Goal: Information Seeking & Learning: Learn about a topic

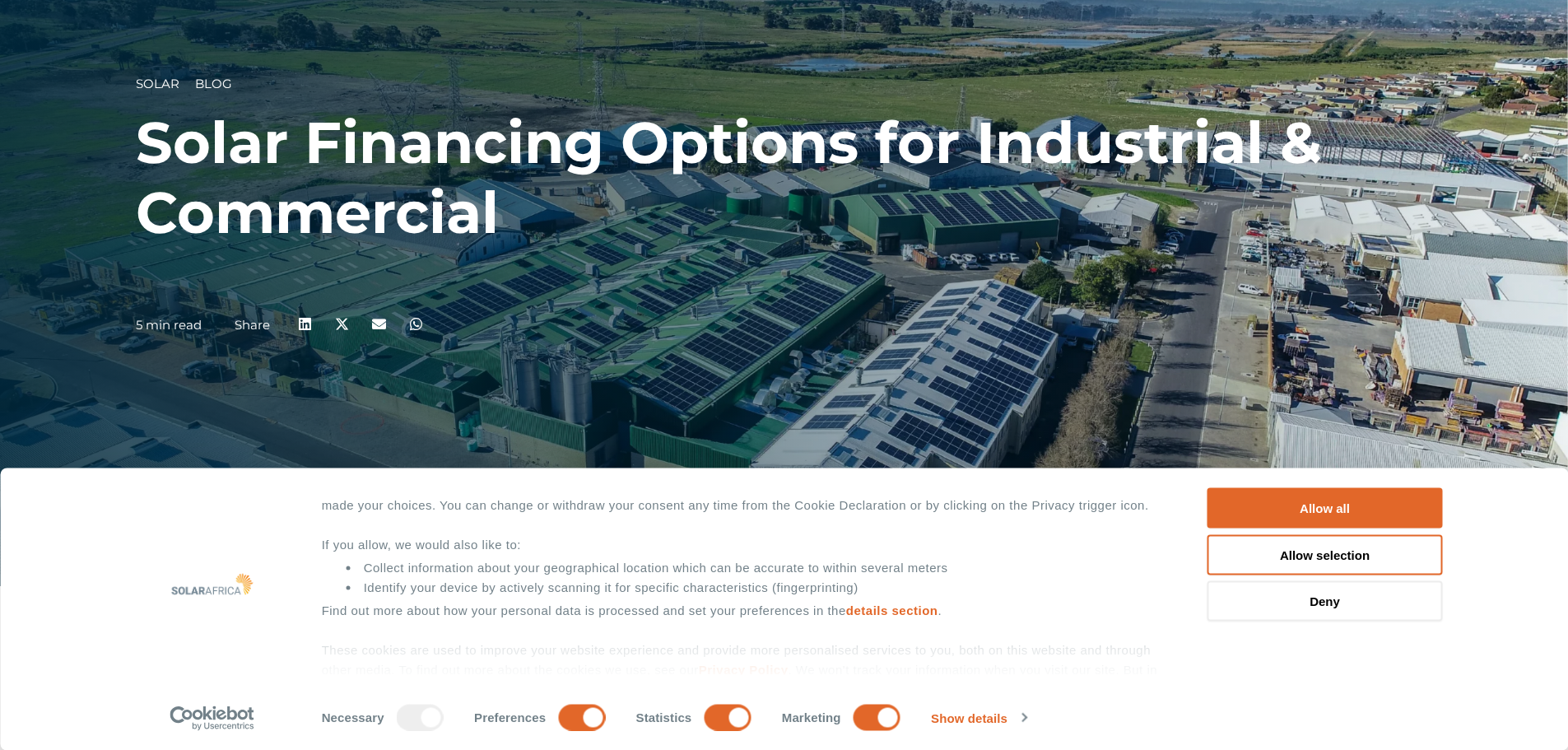
scroll to position [126, 0]
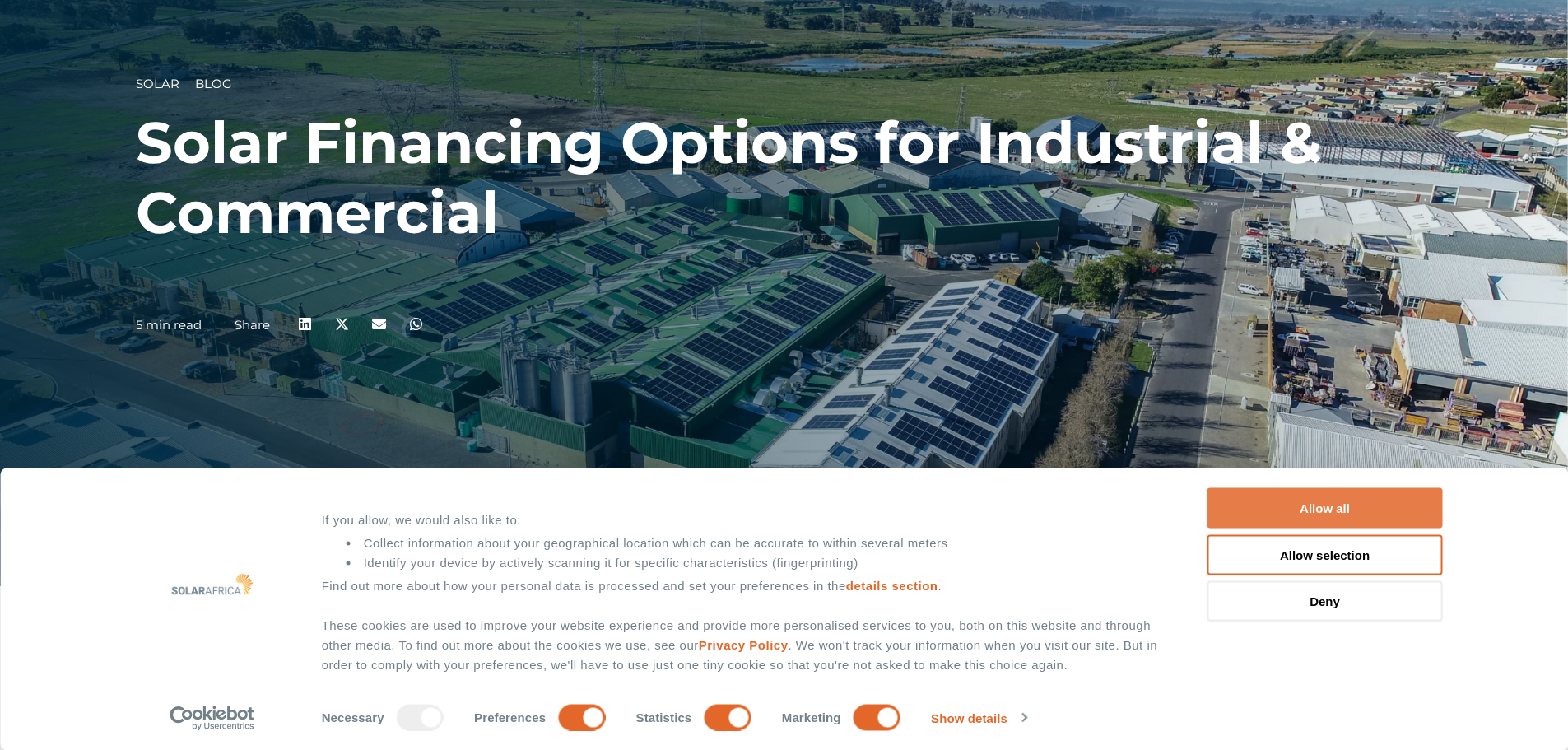
click at [1308, 513] on button "Allow all" at bounding box center [1325, 508] width 236 height 40
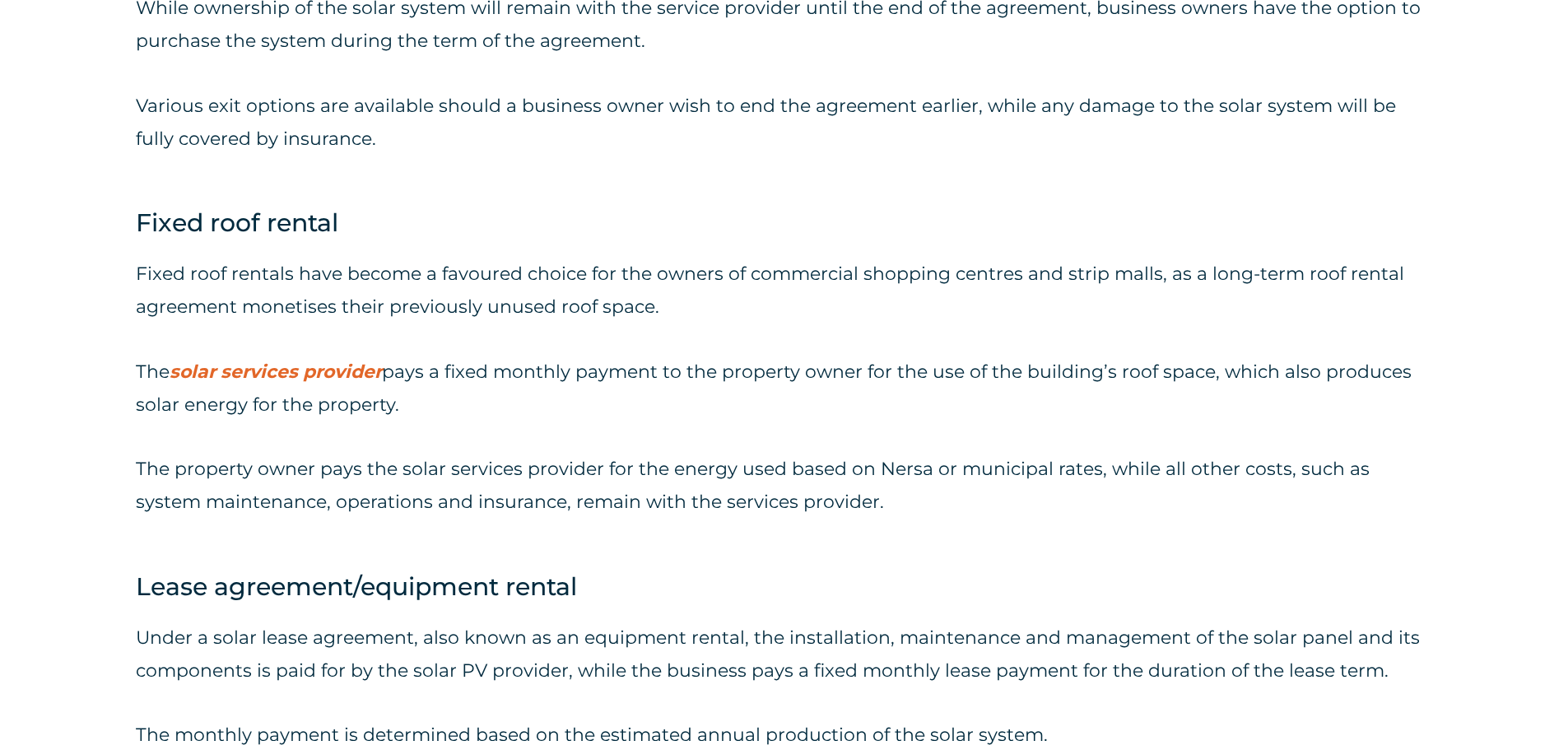
scroll to position [2799, 0]
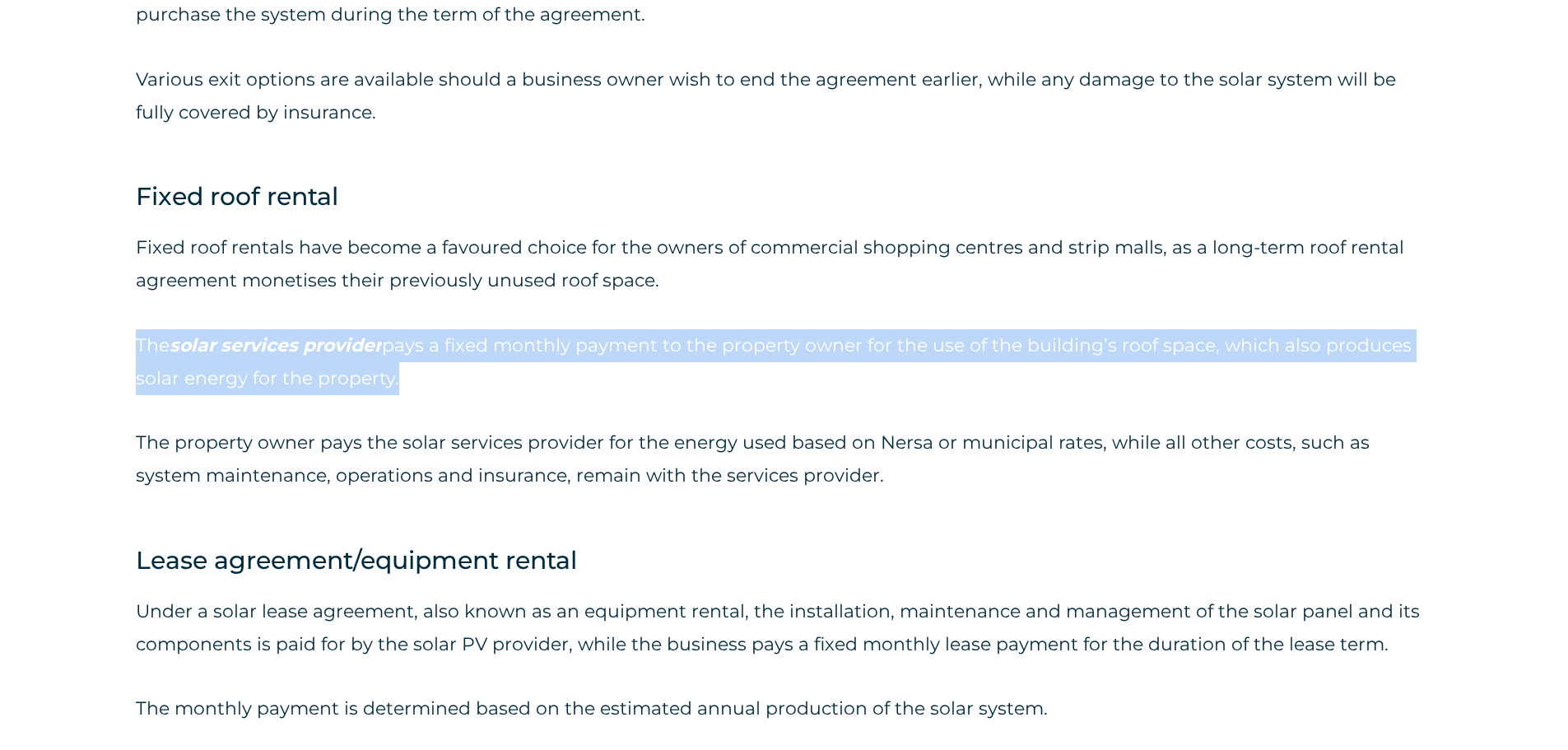
drag, startPoint x: 140, startPoint y: 347, endPoint x: 392, endPoint y: 381, distance: 254.3
click at [392, 381] on p "The solar services provider pays a fixed monthly payment to the property owner …" at bounding box center [784, 362] width 1296 height 66
copy p "The solar services provider pays a fixed monthly payment to the property owner …"
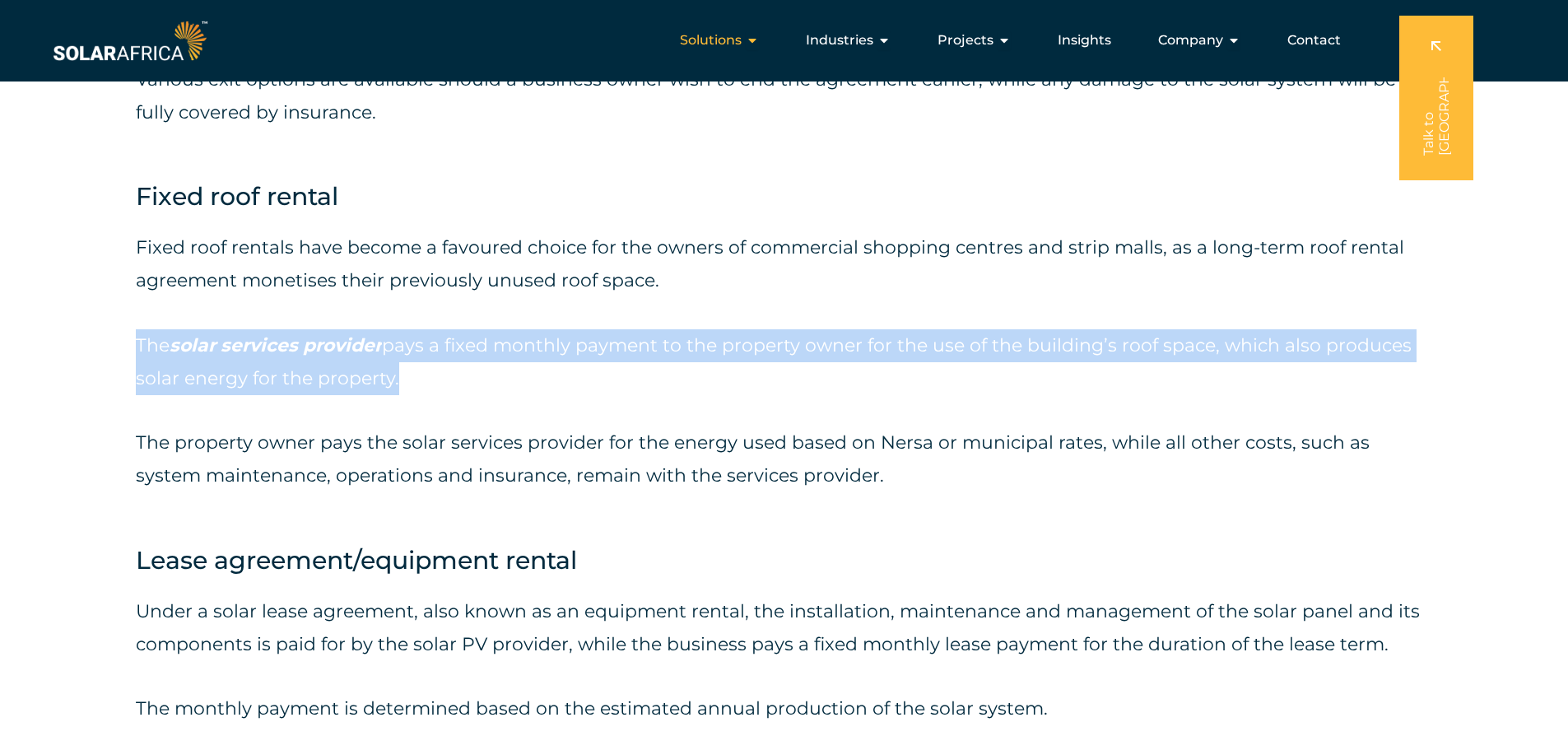
click at [738, 41] on span "Solutions" at bounding box center [711, 40] width 62 height 20
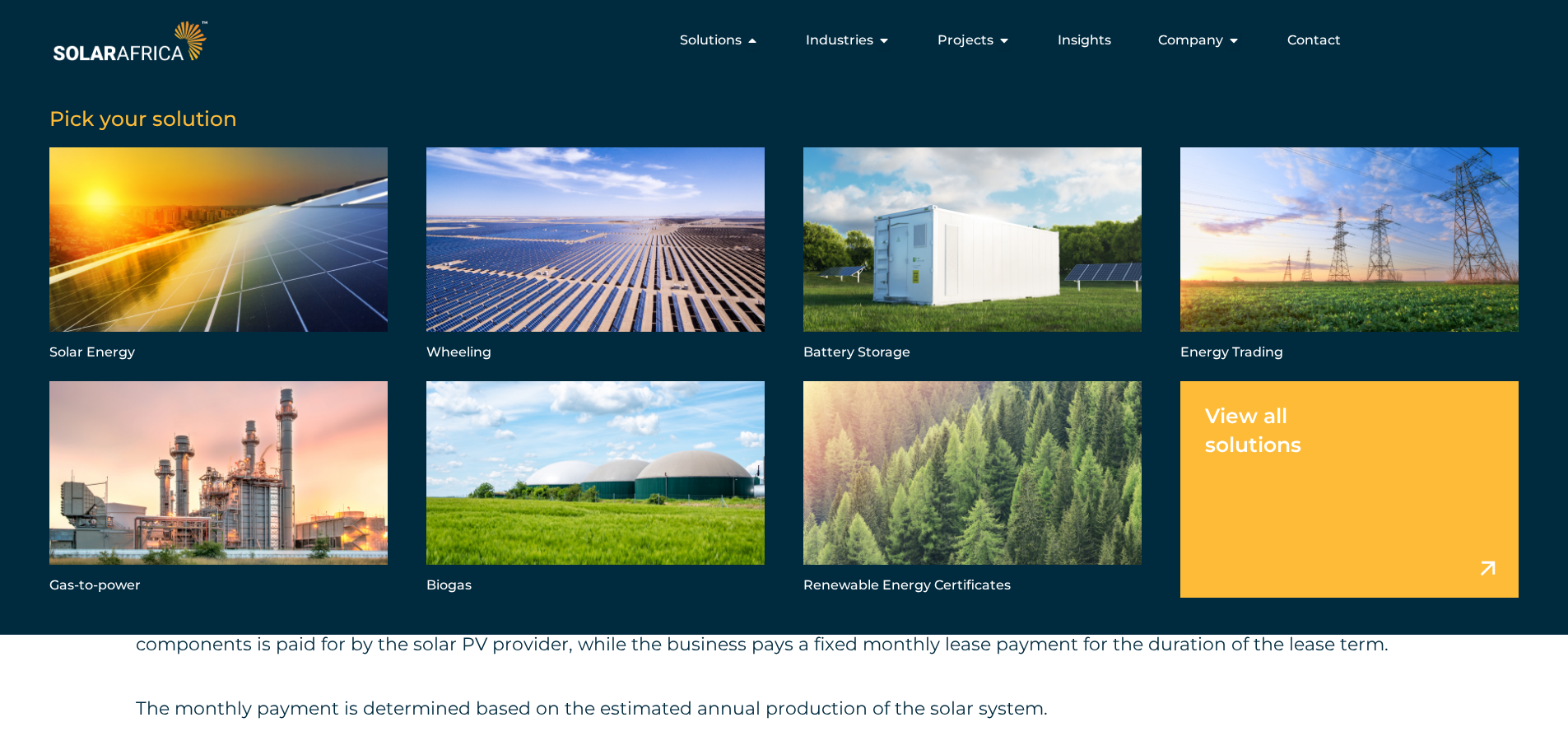
click at [1291, 453] on link "Menu" at bounding box center [1349, 489] width 338 height 217
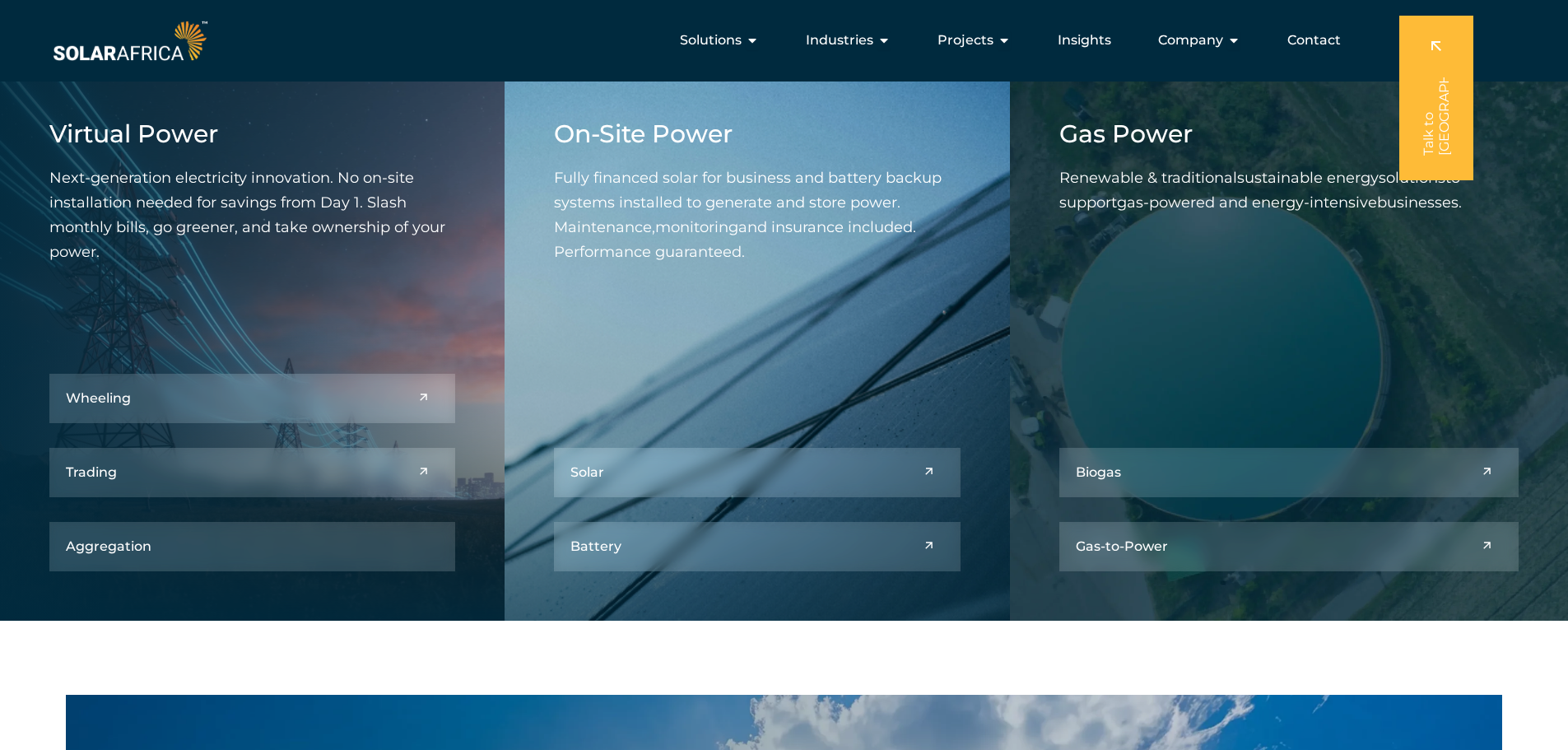
scroll to position [741, 0]
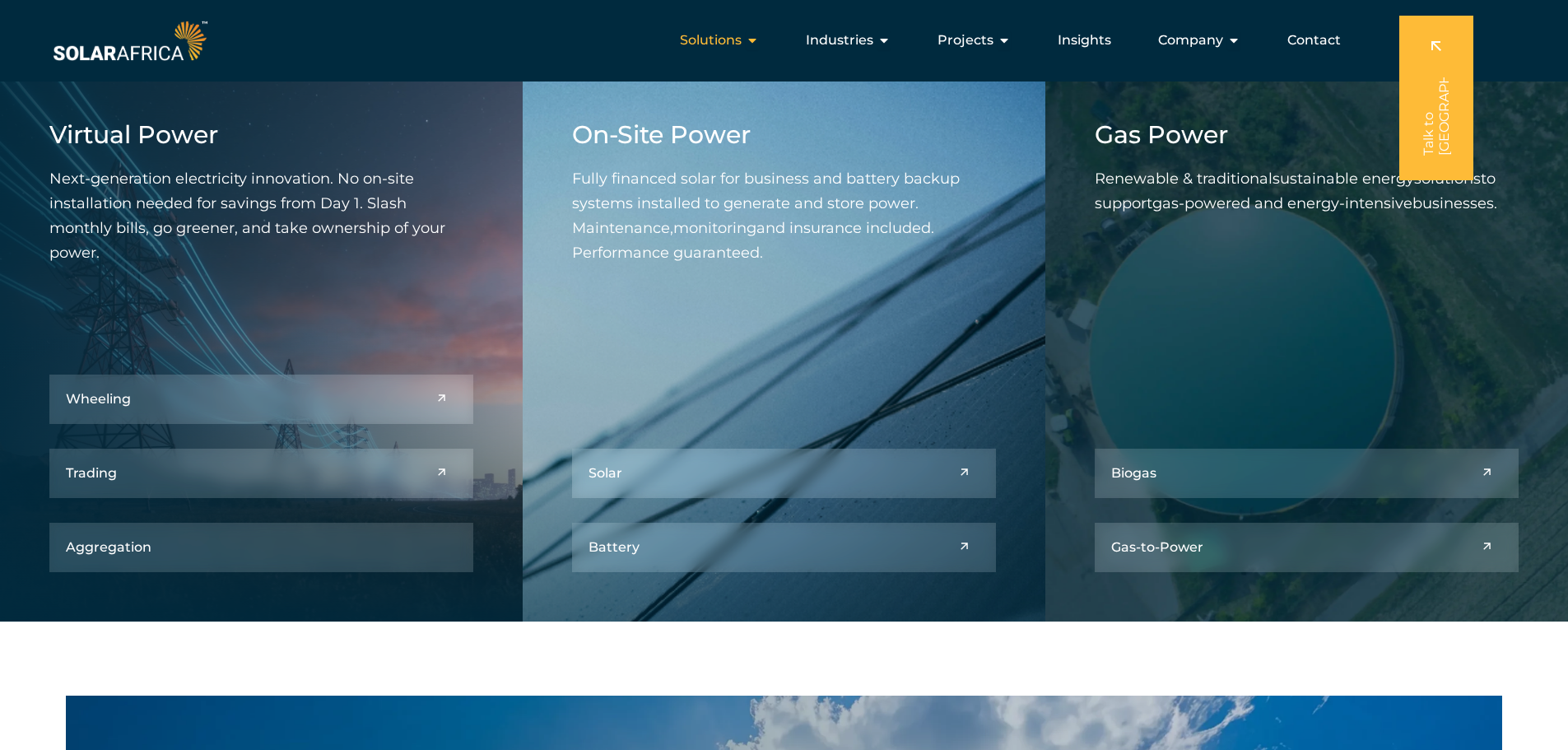
click at [719, 42] on span "Solutions" at bounding box center [711, 40] width 62 height 20
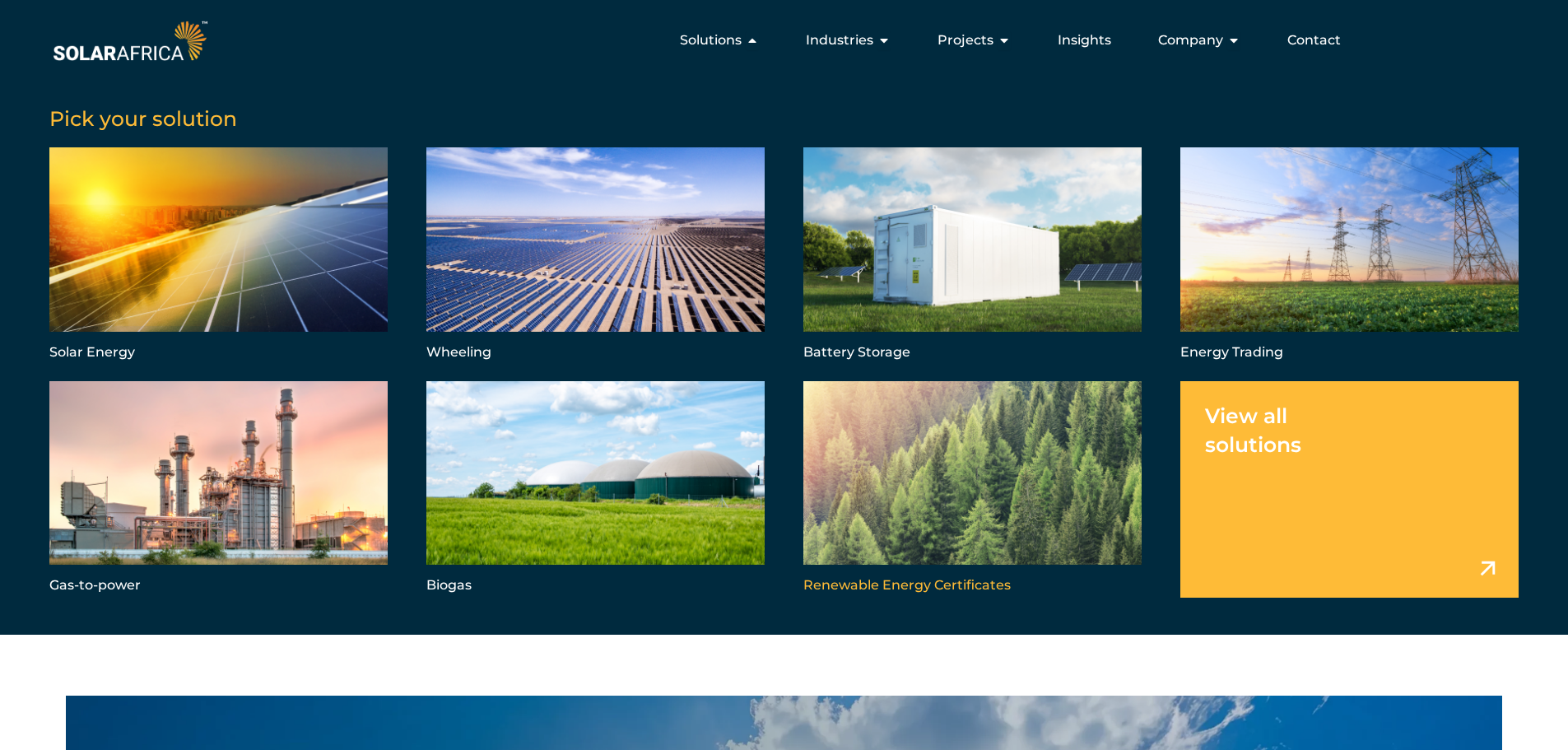
click at [897, 508] on link "Menu" at bounding box center [971, 489] width 338 height 217
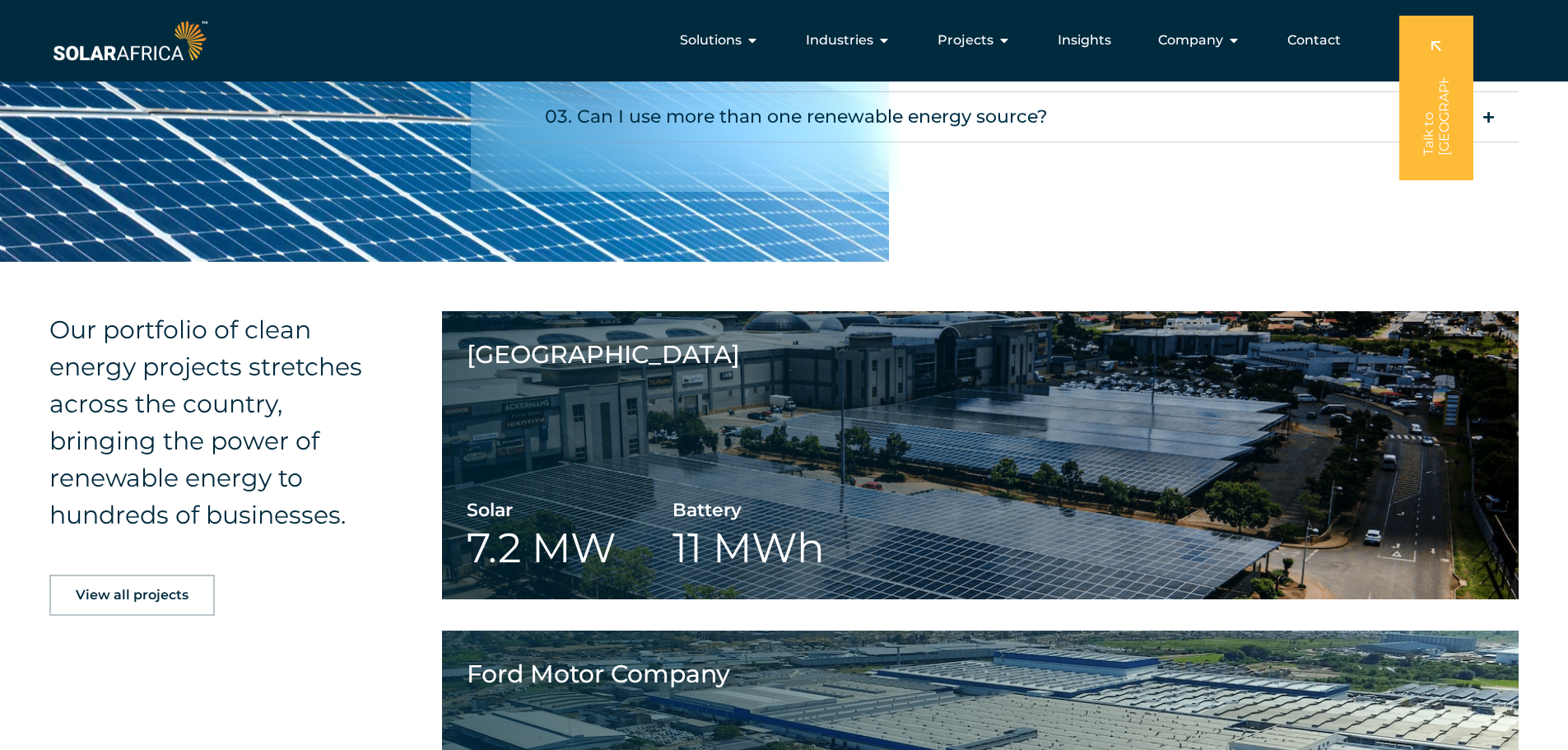
scroll to position [1894, 0]
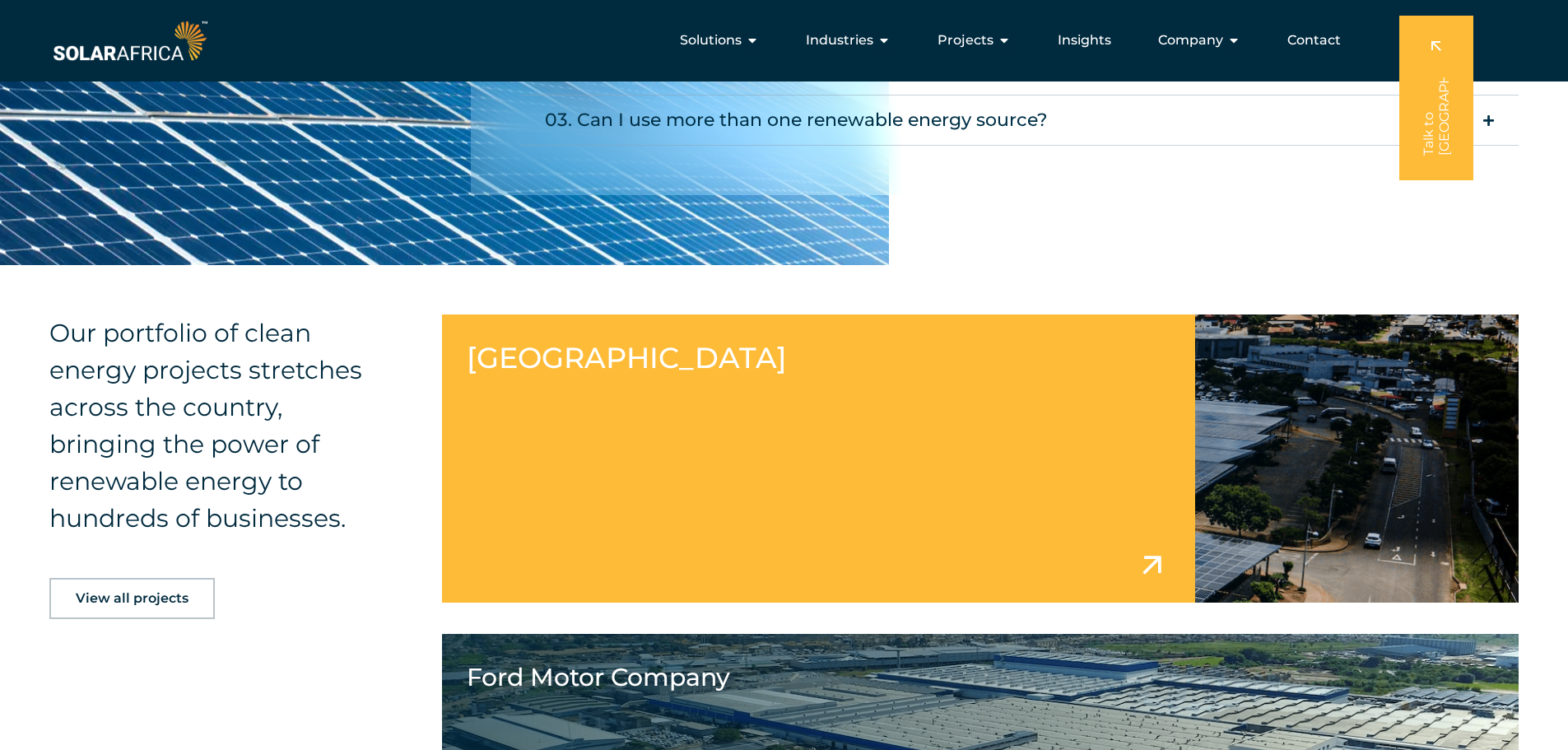
click at [624, 418] on link at bounding box center [980, 458] width 1077 height 288
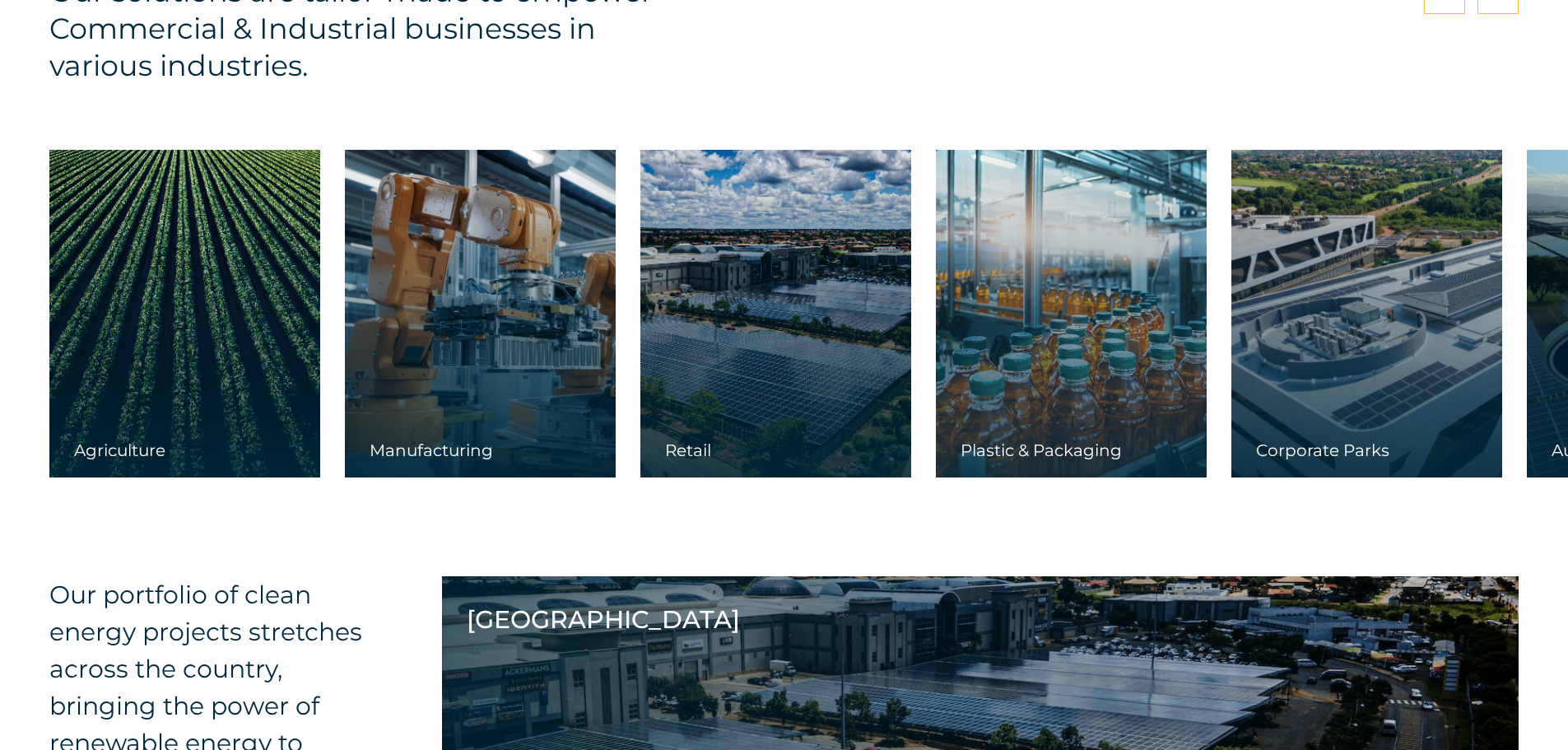
scroll to position [4940, 0]
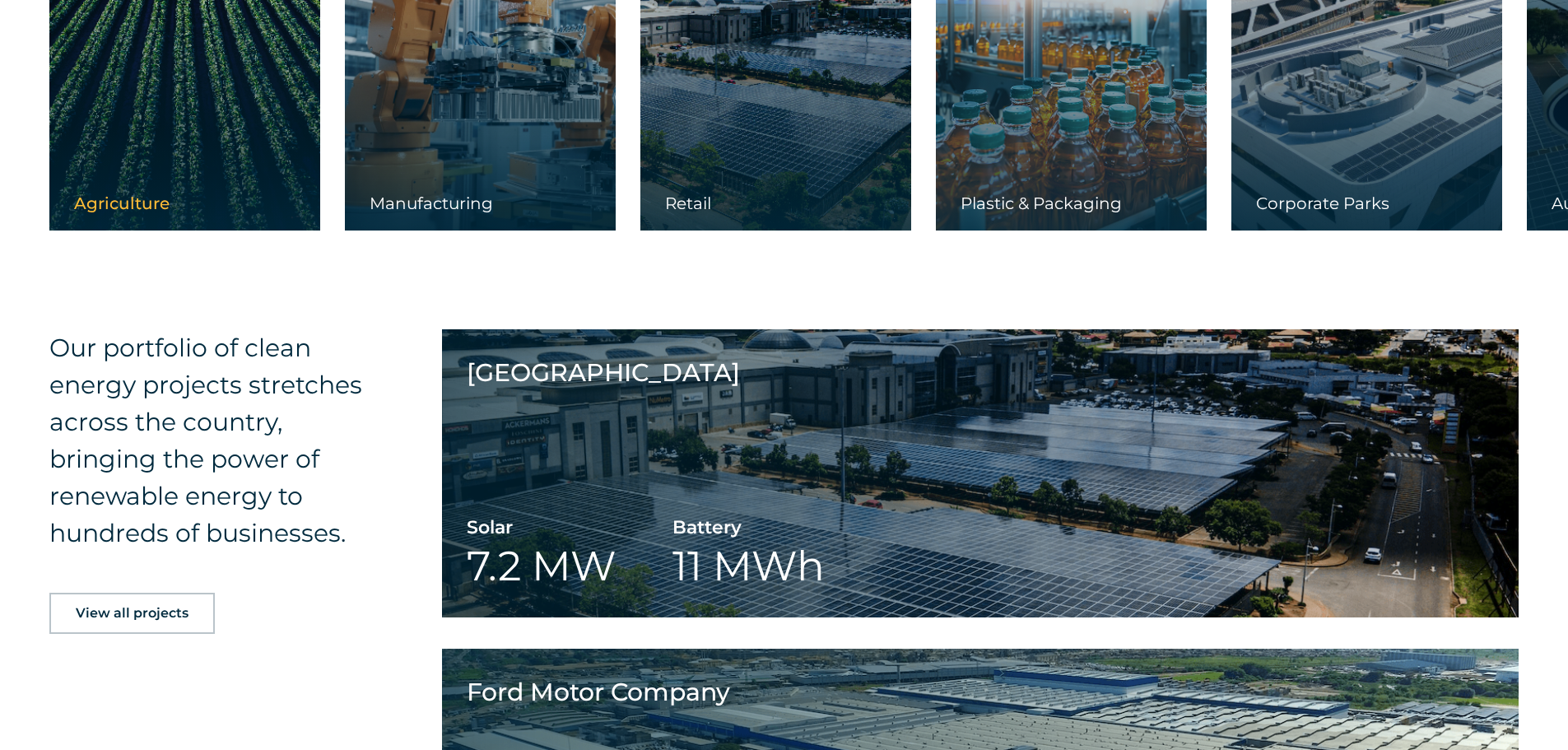
click at [156, 163] on link at bounding box center [184, 66] width 271 height 328
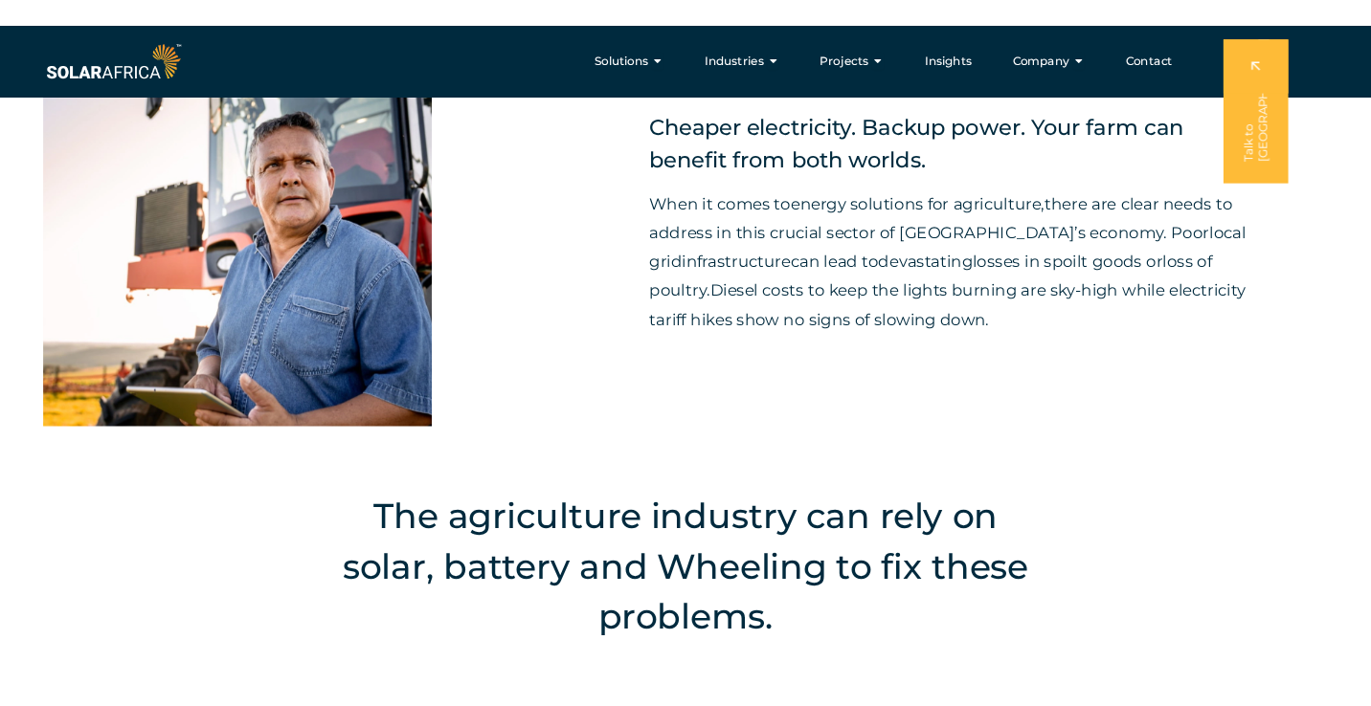
scroll to position [670, 0]
